Goal: Task Accomplishment & Management: Use online tool/utility

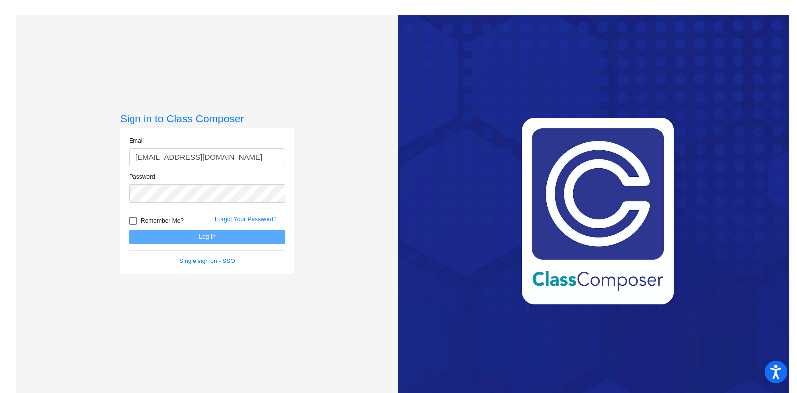
type input "[EMAIL_ADDRESS][DOMAIN_NAME]"
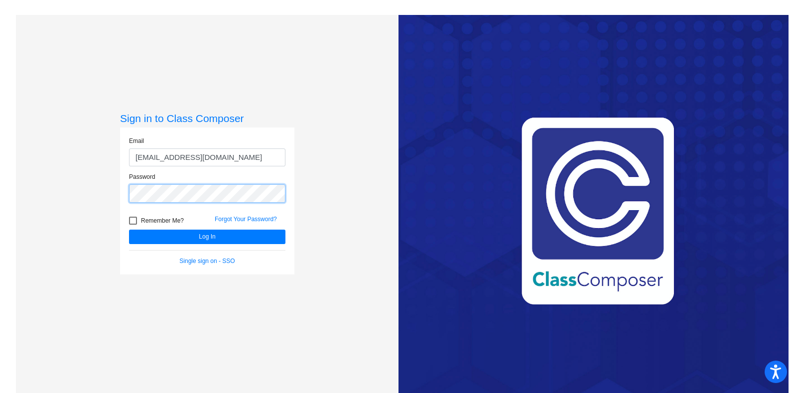
click at [129, 230] on button "Log In" at bounding box center [207, 237] width 156 height 14
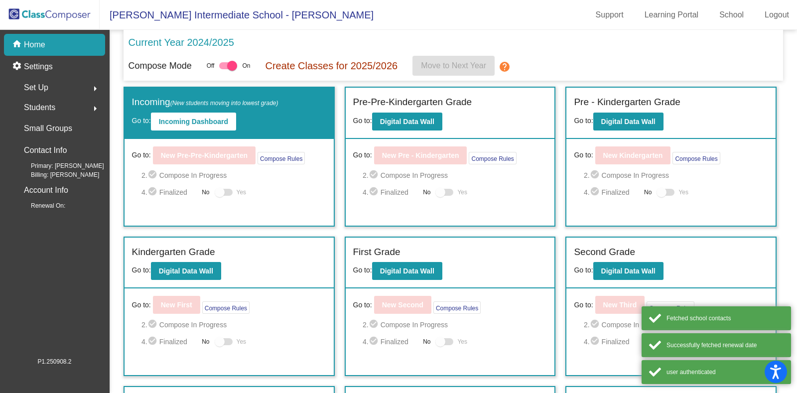
scroll to position [193, 0]
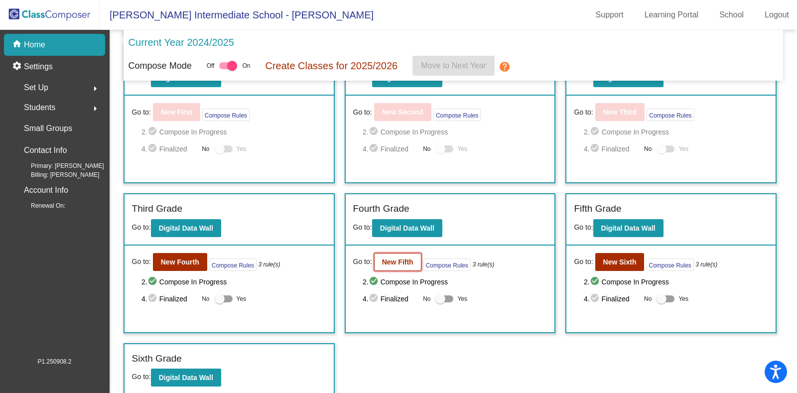
click at [394, 263] on b "New Fifth" at bounding box center [397, 262] width 31 height 8
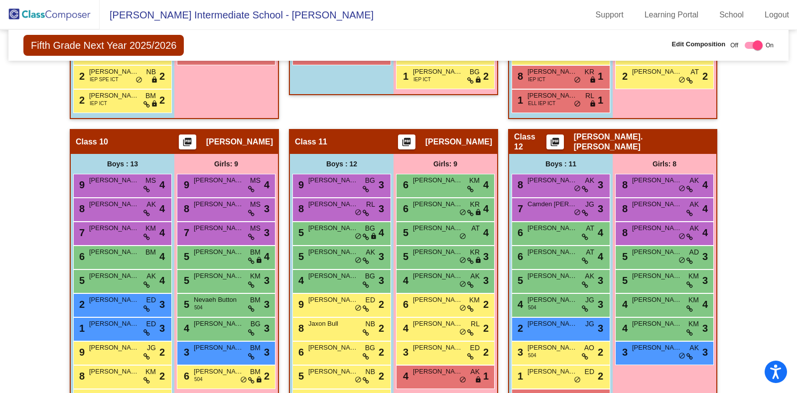
scroll to position [1274, 0]
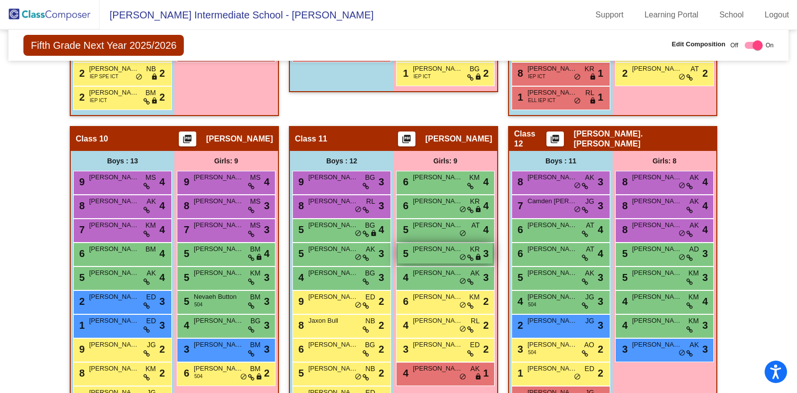
click at [418, 247] on span "[PERSON_NAME]" at bounding box center [438, 249] width 50 height 10
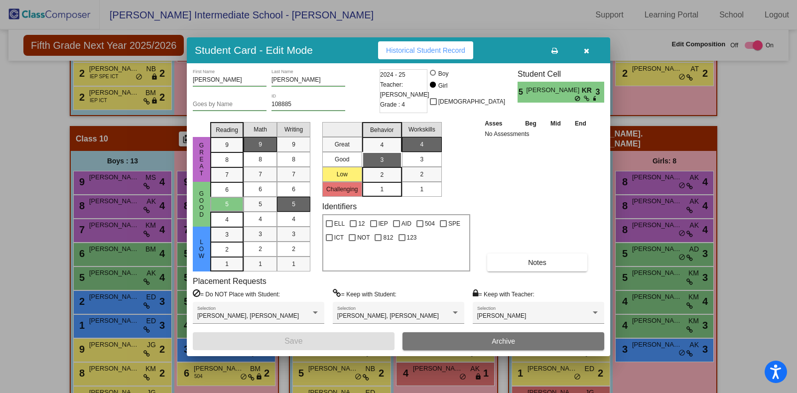
click at [589, 47] on button "button" at bounding box center [587, 50] width 32 height 18
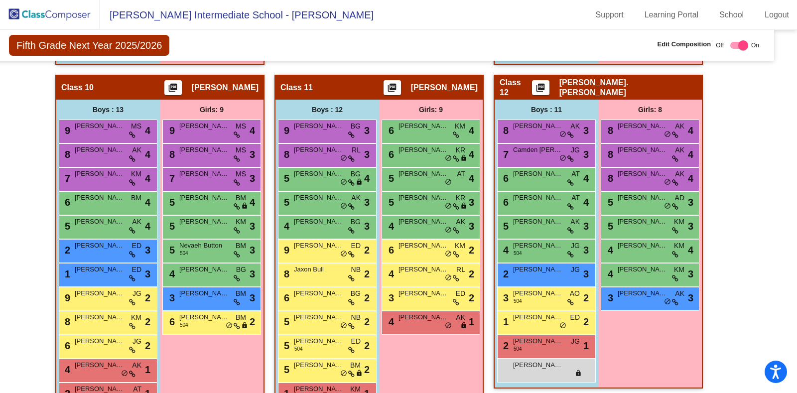
scroll to position [1325, 14]
click at [194, 199] on div "5 [PERSON_NAME] BM lock do_not_disturb_alt 4" at bounding box center [211, 202] width 95 height 20
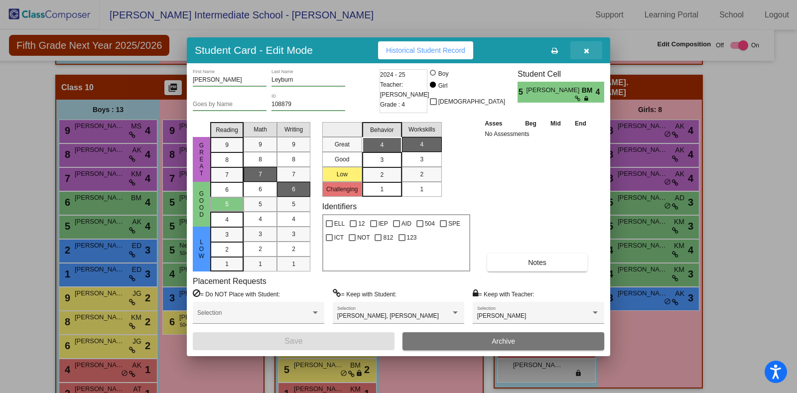
click at [587, 54] on button "button" at bounding box center [587, 50] width 32 height 18
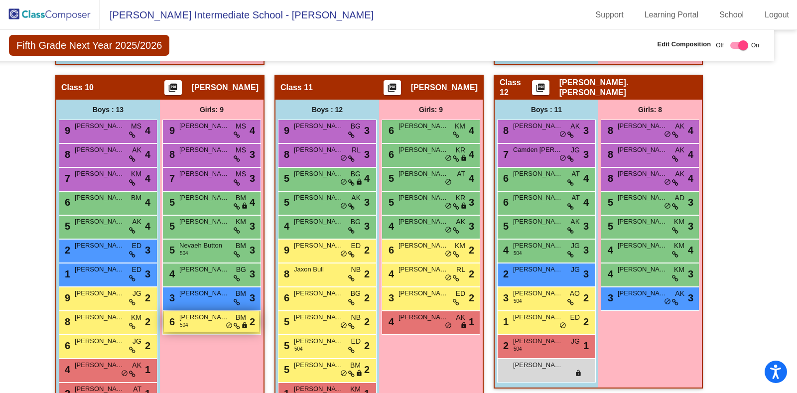
click at [198, 319] on div "6 [PERSON_NAME] 504 BM lock do_not_disturb_alt 2" at bounding box center [211, 321] width 95 height 20
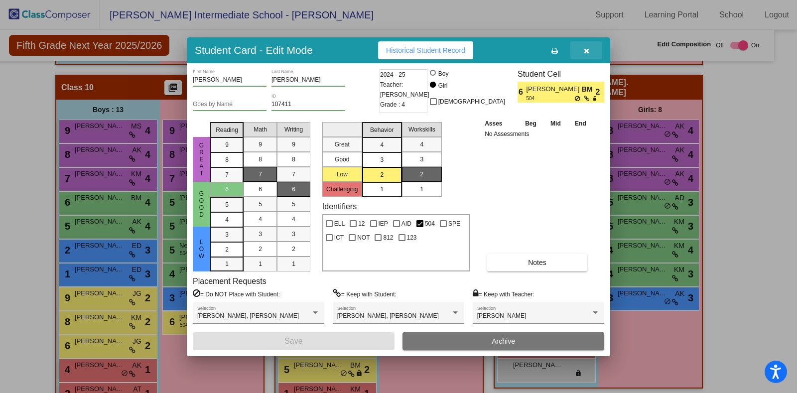
click at [587, 53] on icon "button" at bounding box center [586, 50] width 5 height 7
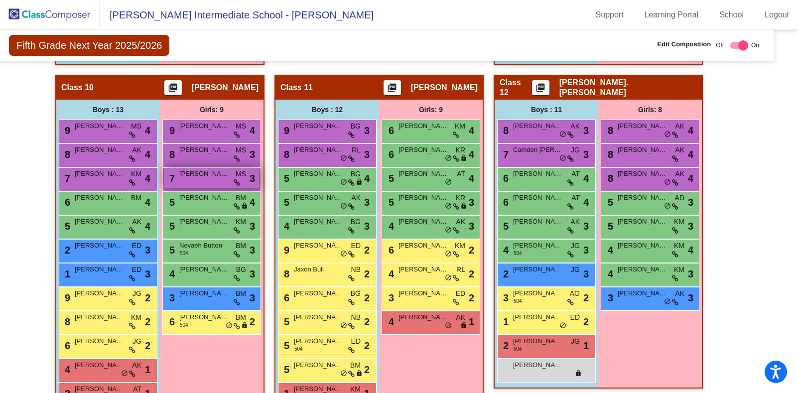
click at [185, 171] on span "[PERSON_NAME]" at bounding box center [204, 174] width 50 height 10
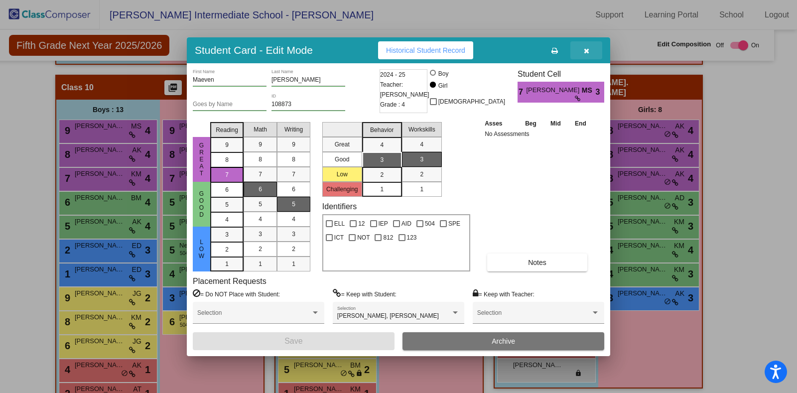
click at [590, 54] on button "button" at bounding box center [587, 50] width 32 height 18
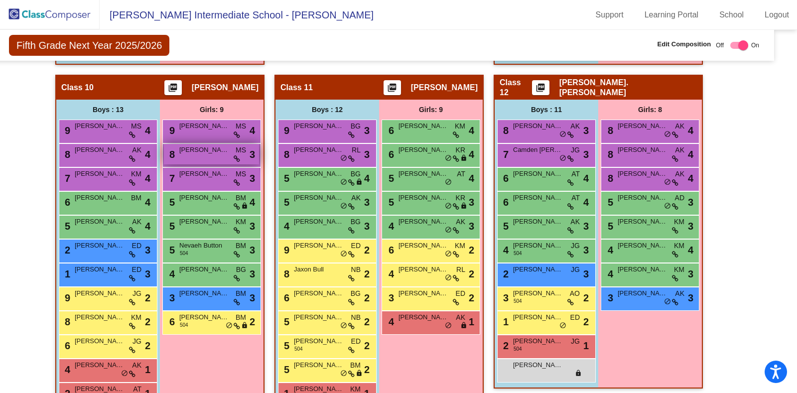
click at [191, 146] on span "[PERSON_NAME]" at bounding box center [204, 150] width 50 height 10
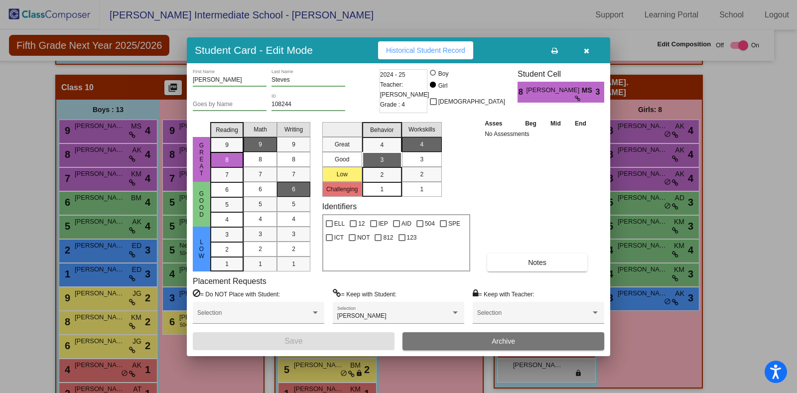
click at [587, 53] on icon "button" at bounding box center [586, 50] width 5 height 7
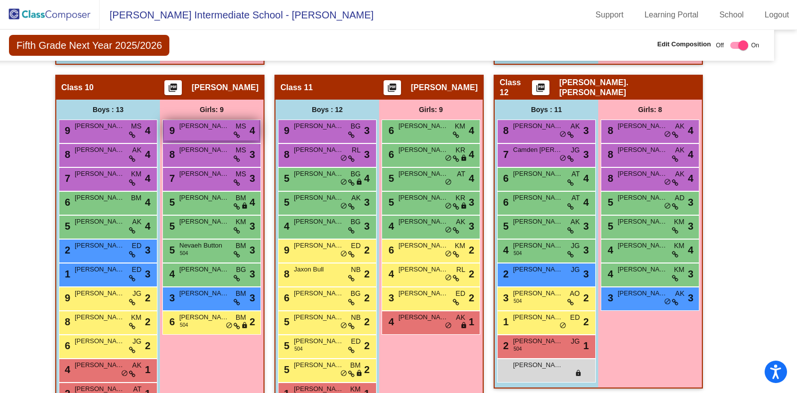
click at [192, 124] on span "[PERSON_NAME]" at bounding box center [204, 126] width 50 height 10
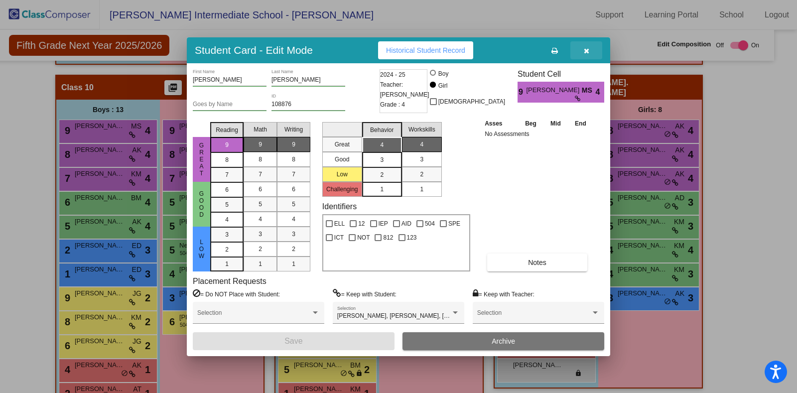
click at [585, 55] on button "button" at bounding box center [587, 50] width 32 height 18
